Goal: Information Seeking & Learning: Check status

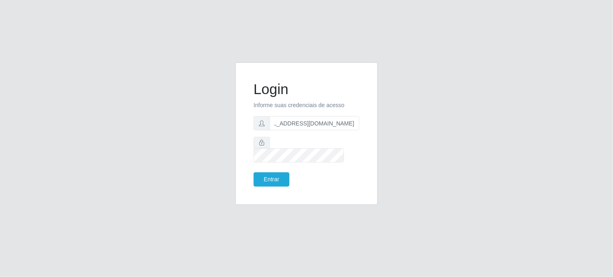
scroll to position [0, 36]
type input "gerenciacaico@supermercadosqueiroz.com.br"
click at [268, 172] on button "Entrar" at bounding box center [272, 179] width 36 height 14
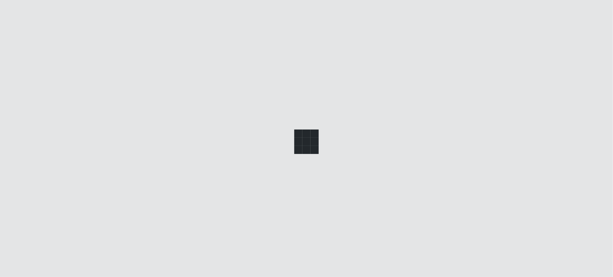
click at [274, 172] on div at bounding box center [306, 138] width 613 height 277
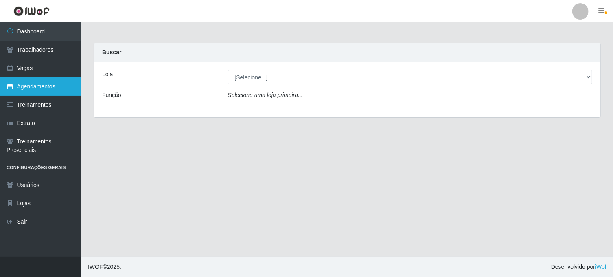
click at [35, 88] on link "Agendamentos" at bounding box center [40, 86] width 81 height 18
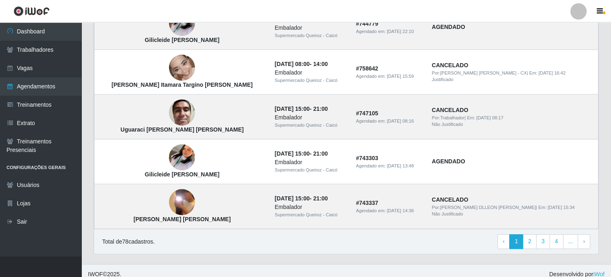
scroll to position [571, 0]
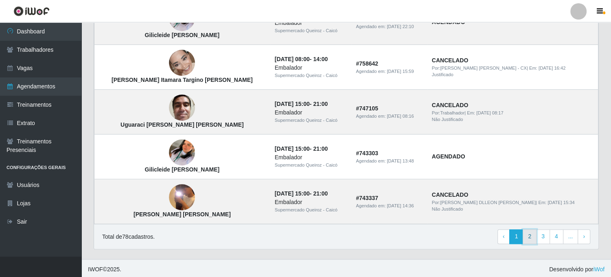
click at [533, 235] on link "2" at bounding box center [530, 236] width 14 height 15
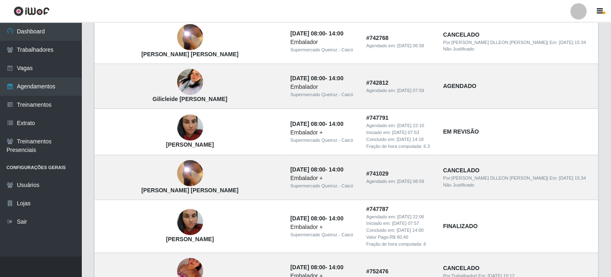
scroll to position [165, 0]
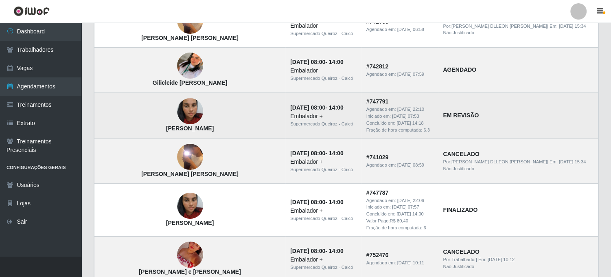
click at [464, 116] on strong "EM REVISÃO" at bounding box center [461, 115] width 36 height 7
click at [413, 108] on time "[DATE] 22:10" at bounding box center [411, 109] width 27 height 5
click at [456, 115] on strong "EM REVISÃO" at bounding box center [461, 115] width 36 height 7
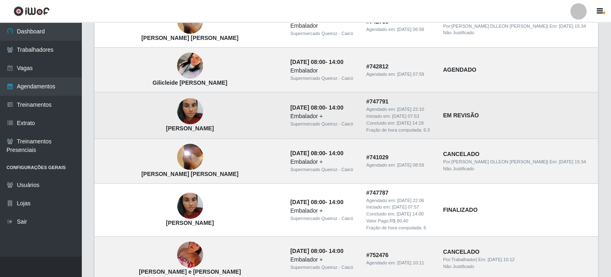
click at [337, 99] on td "[DATE] 08:00 - 14:00 Embalador + Supermercado [PERSON_NAME]" at bounding box center [324, 115] width 76 height 46
click at [286, 100] on td "[DATE] 08:00 - 14:00 Embalador + Supermercado [PERSON_NAME]" at bounding box center [324, 115] width 76 height 46
click at [481, 119] on td "EM REVISÃO" at bounding box center [518, 115] width 160 height 46
click at [367, 114] on div "Iniciado em: [DATE] 07:53" at bounding box center [400, 116] width 67 height 7
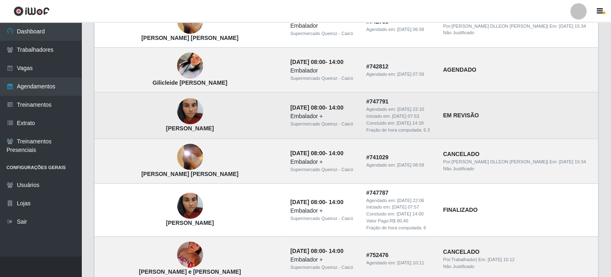
click at [331, 115] on div "Embalador +" at bounding box center [323, 116] width 66 height 9
click at [290, 112] on div "Embalador +" at bounding box center [323, 116] width 66 height 9
click at [177, 114] on img at bounding box center [190, 111] width 26 height 46
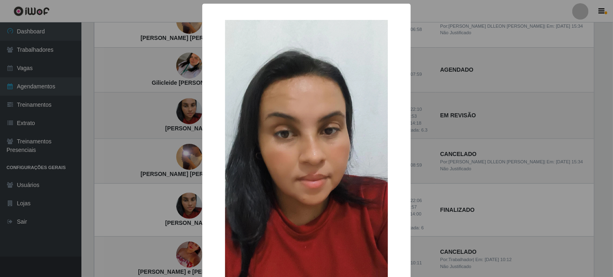
click at [171, 114] on div "× [PERSON_NAME] OK Cancel" at bounding box center [306, 138] width 613 height 277
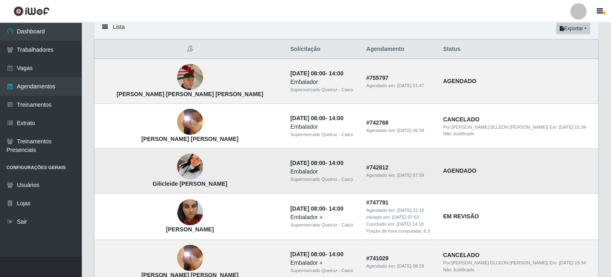
scroll to position [81, 0]
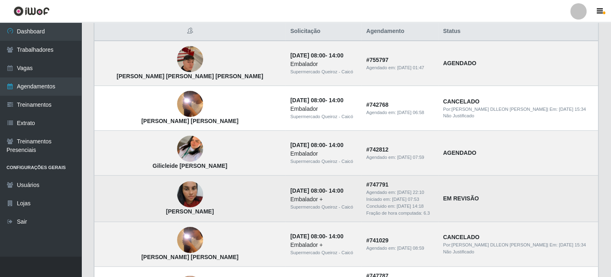
click at [362, 192] on td "# 747791 Agendado em: [DATE] 22:10 Iniciado em: [DATE] 07:53 Concluido em: [DAT…" at bounding box center [400, 199] width 77 height 46
click at [472, 198] on strong "EM REVISÃO" at bounding box center [461, 198] width 36 height 7
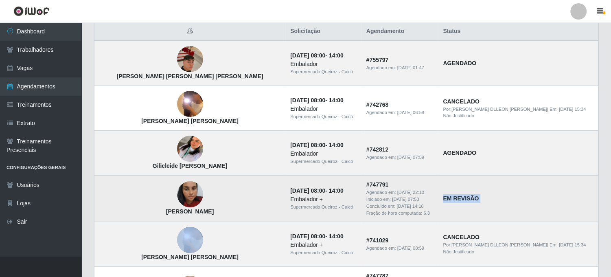
click at [472, 198] on strong "EM REVISÃO" at bounding box center [461, 198] width 36 height 7
click at [536, 214] on td "EM REVISÃO" at bounding box center [518, 199] width 160 height 46
click at [451, 185] on td "EM REVISÃO" at bounding box center [518, 199] width 160 height 46
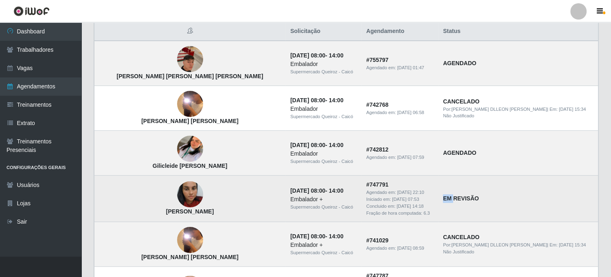
click at [451, 185] on td "EM REVISÃO" at bounding box center [518, 199] width 160 height 46
